Goal: Navigation & Orientation: Find specific page/section

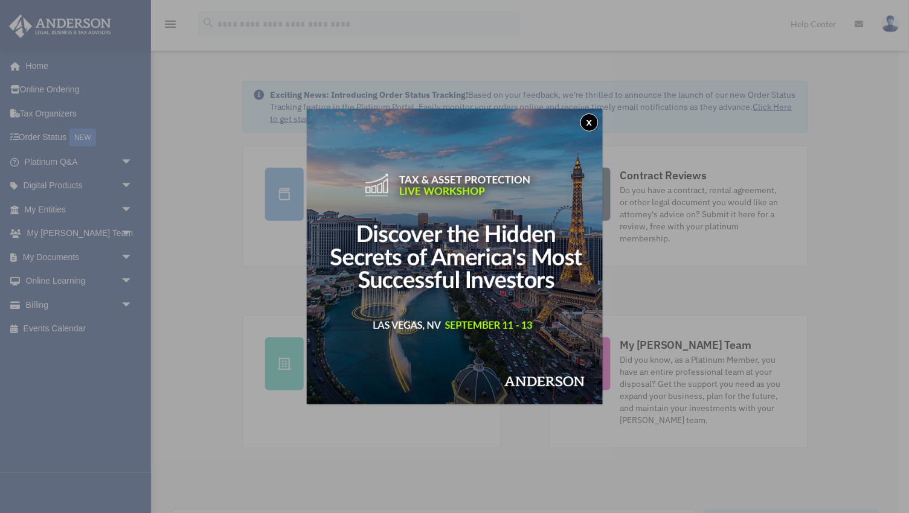
click at [588, 118] on button "x" at bounding box center [589, 122] width 18 height 18
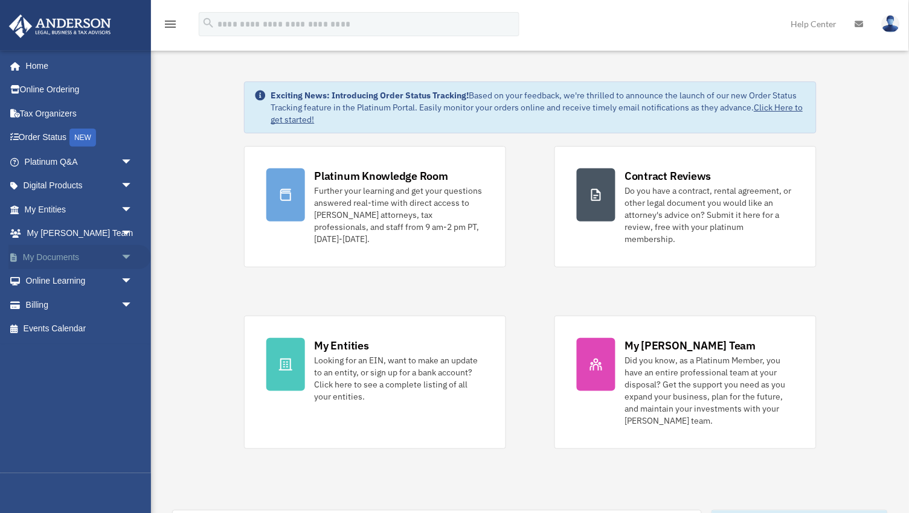
click at [77, 248] on link "My Documents arrow_drop_down" at bounding box center [79, 257] width 142 height 24
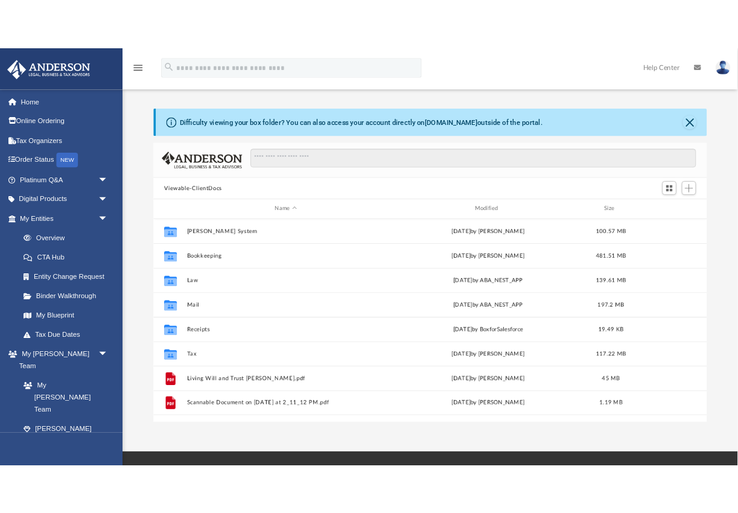
scroll to position [275, 682]
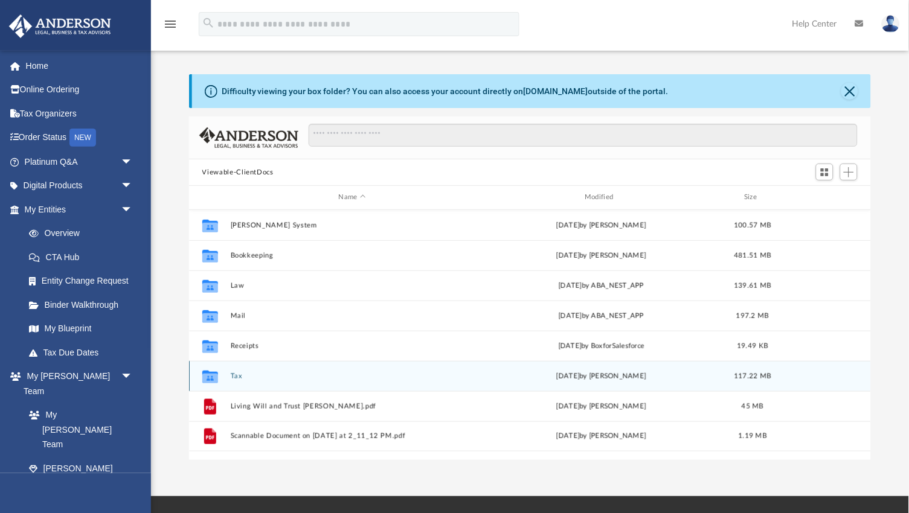
click at [209, 382] on icon "Collaborated Folder" at bounding box center [209, 375] width 19 height 19
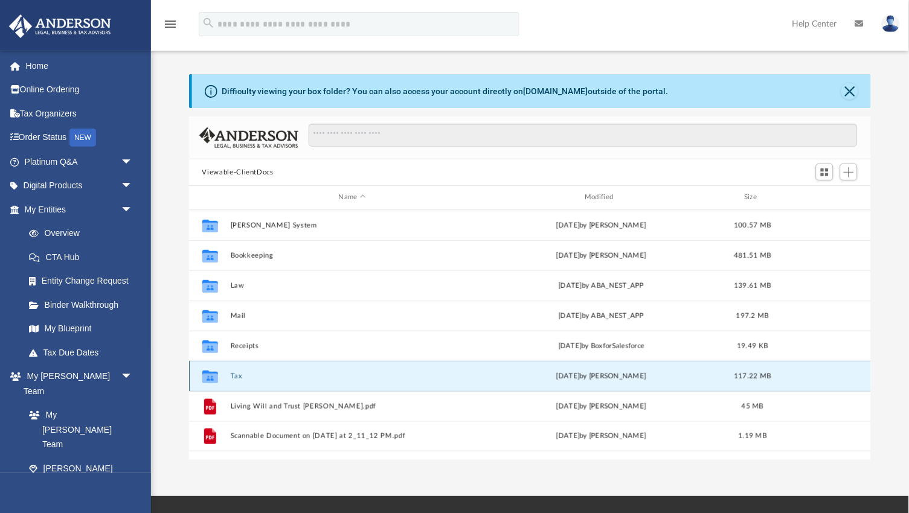
click at [209, 382] on icon "Collaborated Folder" at bounding box center [209, 375] width 19 height 19
click at [235, 375] on button "Tax" at bounding box center [352, 376] width 244 height 8
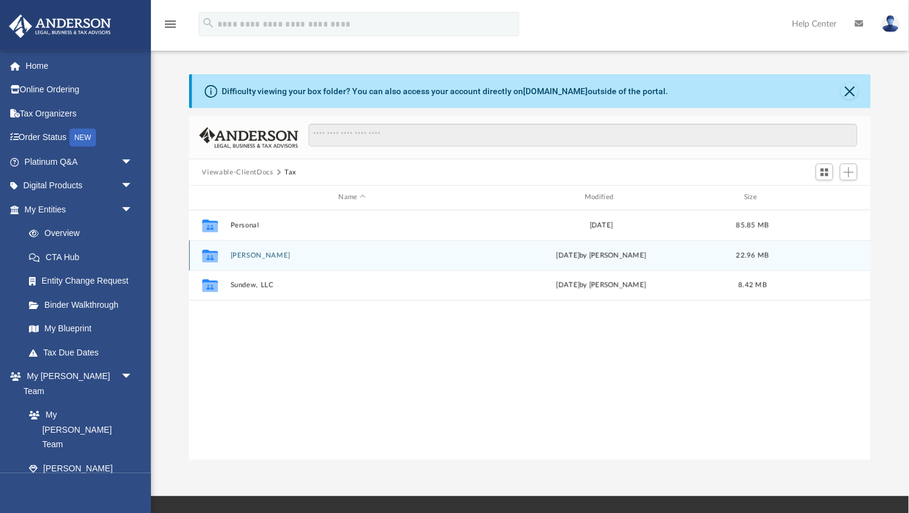
click at [247, 255] on button "[PERSON_NAME]" at bounding box center [352, 256] width 244 height 8
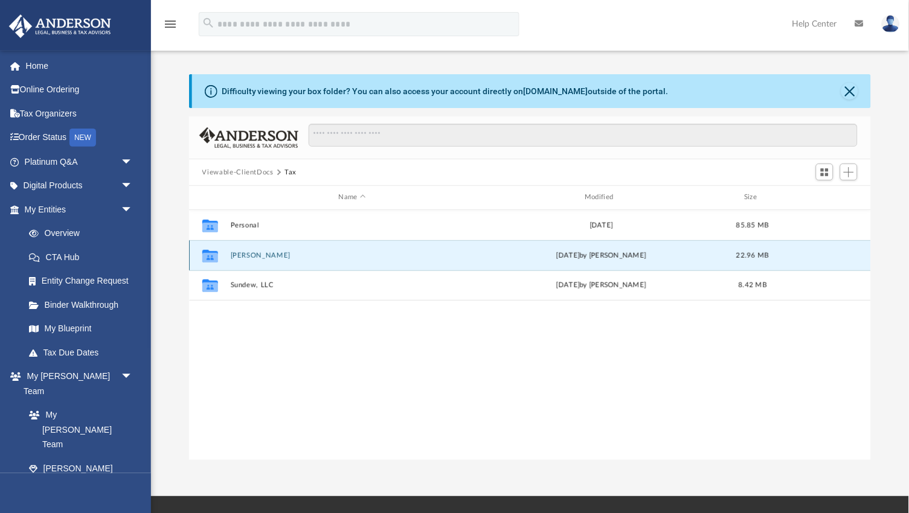
click at [247, 255] on button "[PERSON_NAME]" at bounding box center [352, 256] width 244 height 8
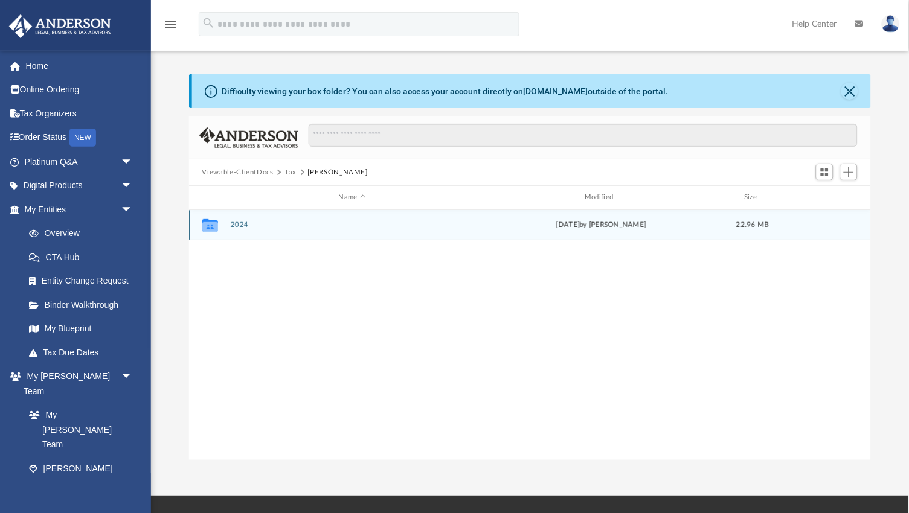
click at [239, 222] on button "2024" at bounding box center [352, 225] width 244 height 8
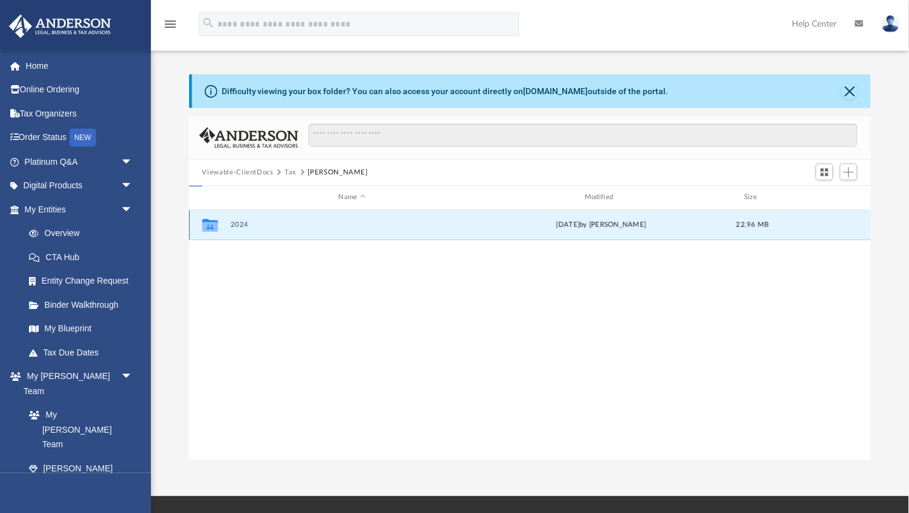
click at [239, 222] on button "2024" at bounding box center [352, 225] width 244 height 8
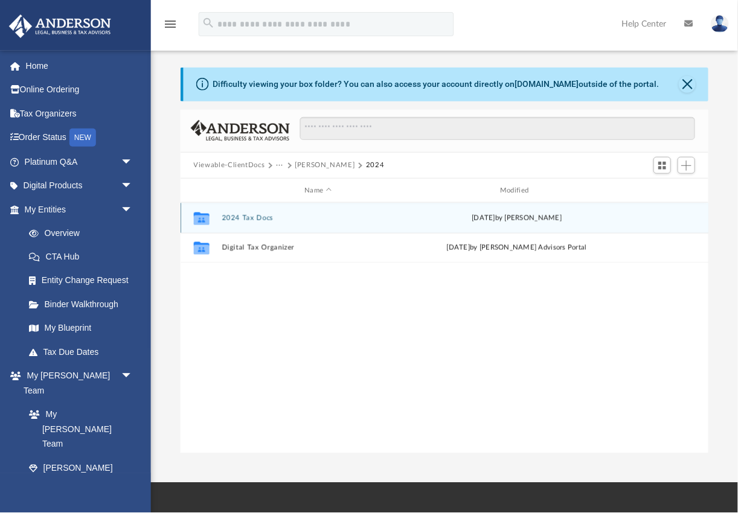
scroll to position [1, 1]
